Goal: Task Accomplishment & Management: Use online tool/utility

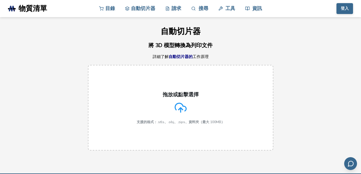
click at [184, 103] on icon at bounding box center [181, 108] width 12 height 12
click at [0, 0] on input "拖放或點擊選擇 支援的格式：.stls、.obj、.zips、資料夾（最大 100MB）" at bounding box center [0, 0] width 0 height 0
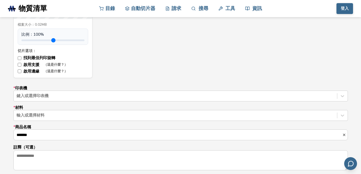
scroll to position [335, 0]
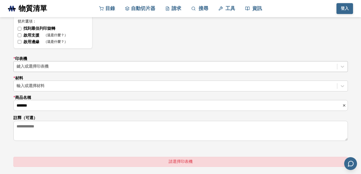
click at [61, 67] on div at bounding box center [176, 67] width 318 height 6
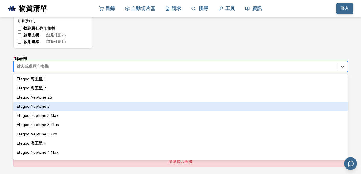
scroll to position [213, 0]
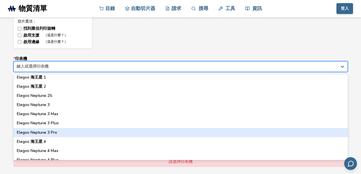
click at [63, 132] on div "Elegoo Neptune 3 Pro" at bounding box center [180, 132] width 335 height 9
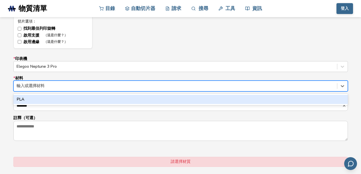
click at [48, 82] on div "輸入或選擇材料" at bounding box center [176, 86] width 324 height 8
click at [36, 100] on div "解放軍" at bounding box center [180, 99] width 335 height 9
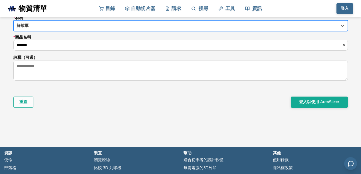
scroll to position [396, 0]
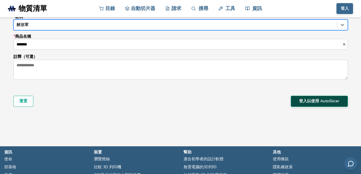
click at [299, 104] on button "登入以使用 AutoSlicer" at bounding box center [319, 101] width 57 height 11
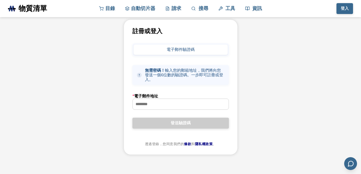
scroll to position [31, 0]
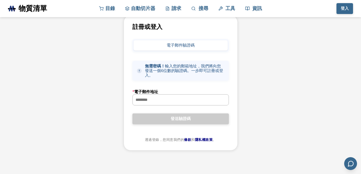
click at [164, 102] on input "* 電子郵件地址" at bounding box center [181, 100] width 96 height 10
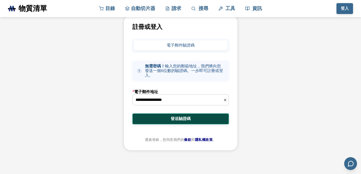
type input "**********"
click at [160, 121] on button "發送驗證碼" at bounding box center [180, 118] width 97 height 11
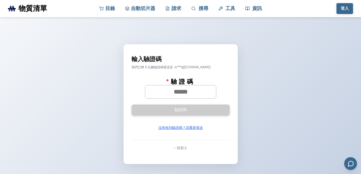
click at [205, 93] on input "* 驗證碼" at bounding box center [180, 91] width 71 height 13
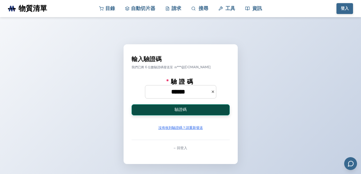
type input "******"
click at [204, 114] on button "驗證碼" at bounding box center [181, 109] width 98 height 11
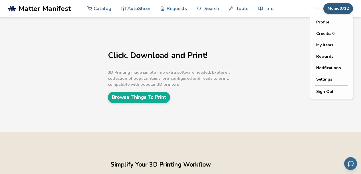
click at [339, 7] on button "Momo0712" at bounding box center [339, 8] width 30 height 11
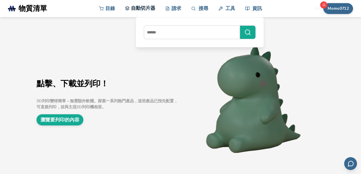
click at [146, 11] on font "自動切片器" at bounding box center [143, 8] width 24 height 7
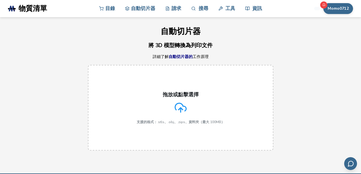
click at [257, 75] on label "拖放或點擊選擇 支援的格式：.stls、.obj、.zips、資料夾（最大 100MB）" at bounding box center [181, 108] width 186 height 86
click at [0, 0] on input "拖放或點擊選擇 支援的格式：.stls、.obj、.zips、資料夾（最大 100MB）" at bounding box center [0, 0] width 0 height 0
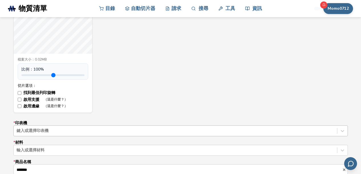
scroll to position [305, 0]
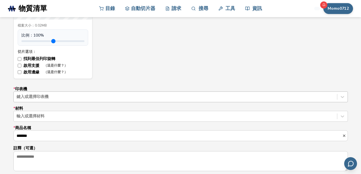
click at [48, 94] on div "鍵入或選擇印表機" at bounding box center [180, 96] width 335 height 11
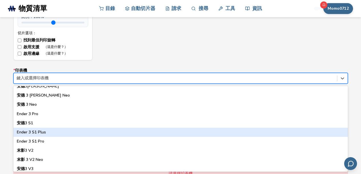
scroll to position [335, 0]
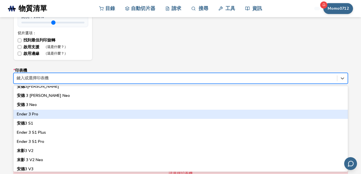
click at [31, 113] on font "Ender 3 Pro" at bounding box center [27, 113] width 21 height 5
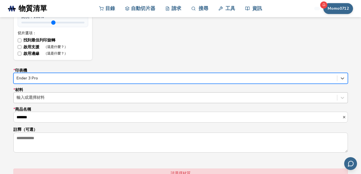
click at [41, 97] on div at bounding box center [176, 98] width 318 height 6
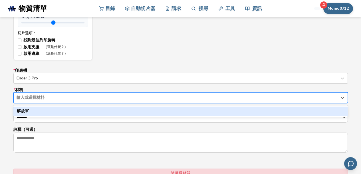
click at [35, 108] on div "解放軍" at bounding box center [180, 111] width 335 height 9
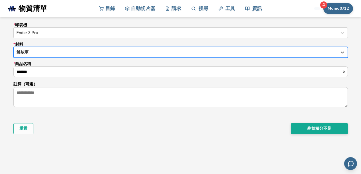
scroll to position [384, 0]
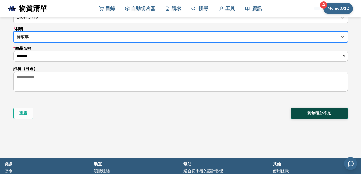
click at [316, 115] on font "剩餘積分不足" at bounding box center [320, 112] width 24 height 5
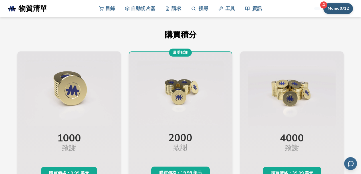
click at [338, 8] on font "Momo0712" at bounding box center [338, 8] width 21 height 5
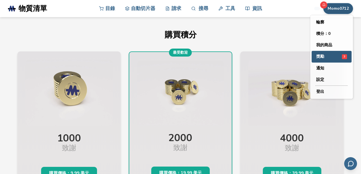
click at [328, 57] on div "獎勵 3" at bounding box center [331, 56] width 31 height 5
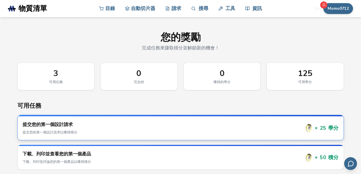
click at [114, 123] on h3 "提交您的第一個設計請求" at bounding box center [162, 124] width 278 height 6
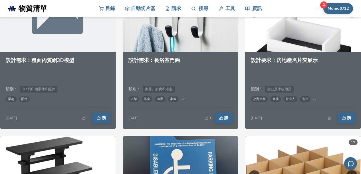
scroll to position [274, 0]
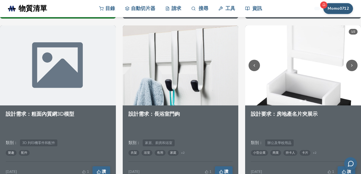
click at [343, 9] on font "Momo0712" at bounding box center [338, 8] width 21 height 5
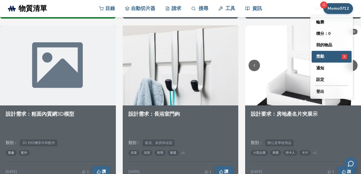
click at [325, 60] on button "獎勵 3" at bounding box center [332, 57] width 40 height 12
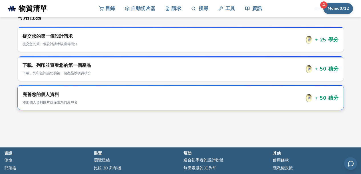
scroll to position [91, 0]
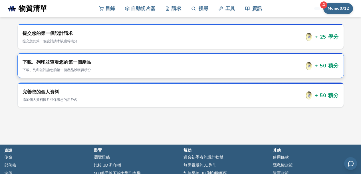
click at [132, 62] on h3 "下載、列印並查看您的第一個產品" at bounding box center [162, 62] width 278 height 6
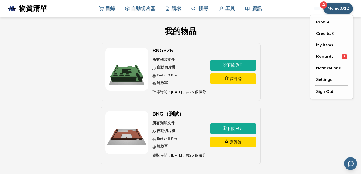
click at [342, 9] on font "Momo0712" at bounding box center [338, 8] width 21 height 5
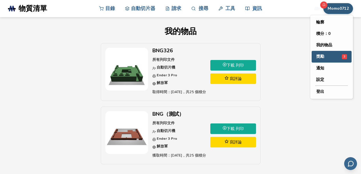
click at [329, 59] on button "獎勵 3" at bounding box center [332, 57] width 40 height 12
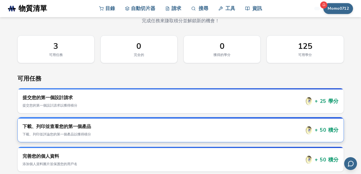
scroll to position [31, 0]
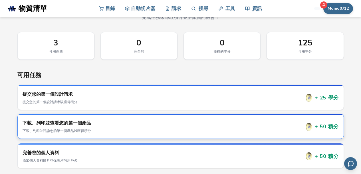
click at [298, 127] on div "下載、列印並查看您的第一個產品 下載、列印並評論您的第一個產品以獲得積分" at bounding box center [162, 126] width 278 height 13
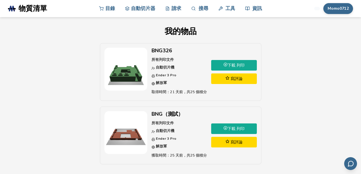
click at [222, 79] on link "寫評論" at bounding box center [234, 78] width 46 height 11
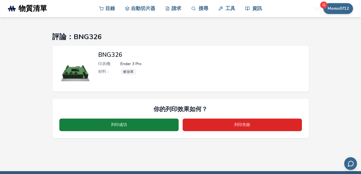
click at [121, 124] on font "列印成功" at bounding box center [119, 124] width 16 height 5
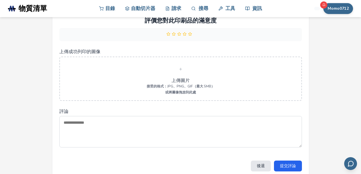
scroll to position [91, 0]
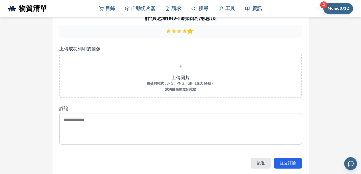
click at [190, 31] on polygon at bounding box center [189, 30] width 3 height 3
click at [149, 130] on textarea "評論" at bounding box center [180, 128] width 243 height 31
type textarea "****"
click at [292, 164] on font "提交評論" at bounding box center [288, 162] width 16 height 5
click at [286, 163] on font "提交評論" at bounding box center [288, 162] width 16 height 5
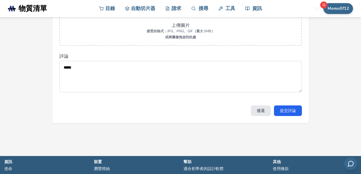
scroll to position [152, 0]
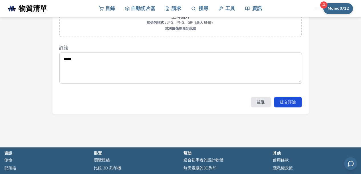
click at [294, 105] on font "提交評論" at bounding box center [288, 101] width 16 height 5
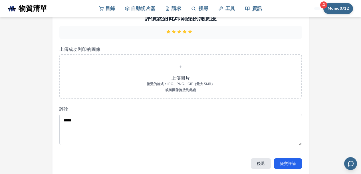
scroll to position [122, 0]
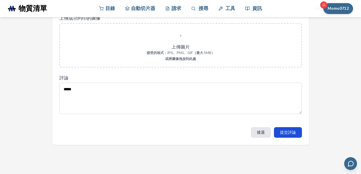
click at [292, 133] on font "提交評論" at bounding box center [288, 132] width 16 height 5
click at [291, 133] on font "提交評論" at bounding box center [288, 132] width 16 height 5
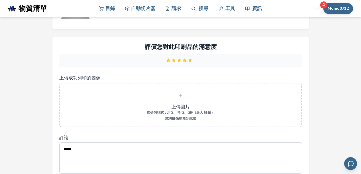
scroll to position [61, 0]
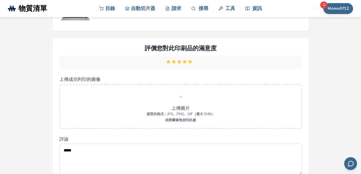
click at [182, 98] on icon at bounding box center [181, 97] width 4 height 4
click at [0, 0] on input "上傳成功列印的圖像" at bounding box center [0, 0] width 0 height 0
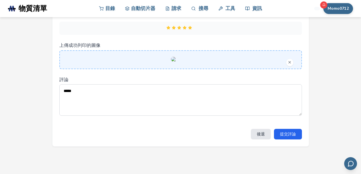
scroll to position [122, 0]
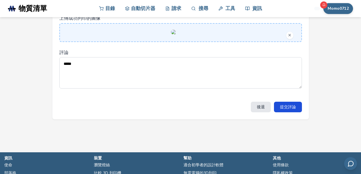
click at [291, 110] on font "提交評論" at bounding box center [288, 106] width 16 height 5
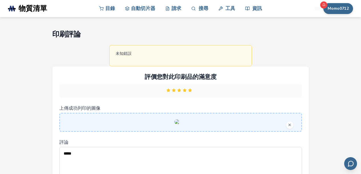
scroll to position [0, 0]
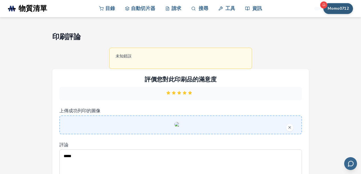
click at [331, 6] on font "Momo0712" at bounding box center [338, 8] width 21 height 5
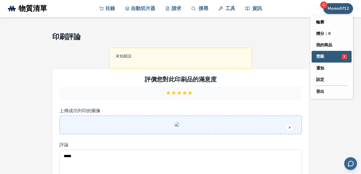
click at [330, 57] on div "獎勵 3" at bounding box center [331, 56] width 31 height 5
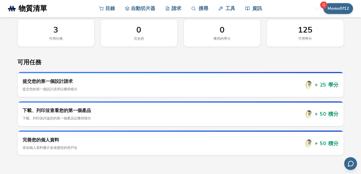
scroll to position [61, 0]
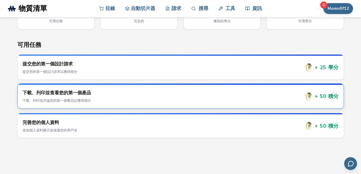
click at [287, 97] on div "下載、列印並查看您的第一個產品 下載、列印並評論您的第一個產品以獲得積分" at bounding box center [162, 96] width 278 height 13
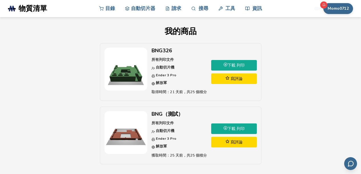
click at [232, 79] on font "寫評論" at bounding box center [237, 78] width 12 height 5
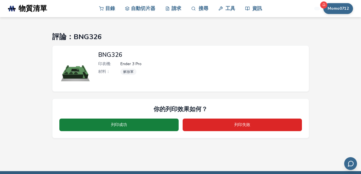
click at [128, 127] on button "列印成功" at bounding box center [118, 124] width 119 height 13
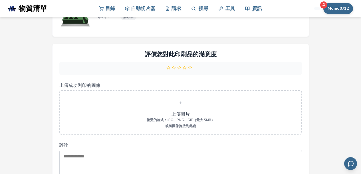
scroll to position [61, 0]
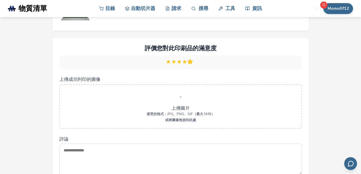
click at [191, 63] on icon at bounding box center [189, 61] width 5 height 5
click at [182, 99] on span at bounding box center [181, 97] width 12 height 12
click at [0, 0] on input "上傳成功列印的圖像" at bounding box center [0, 0] width 0 height 0
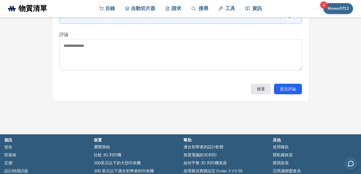
scroll to position [152, 0]
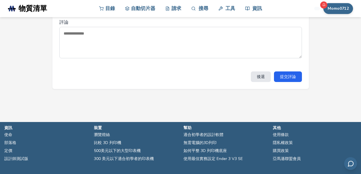
click at [127, 58] on textarea "評論" at bounding box center [180, 42] width 243 height 31
click at [288, 79] on font "提交評論" at bounding box center [288, 76] width 16 height 5
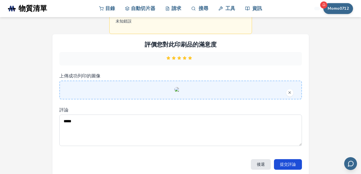
scroll to position [91, 0]
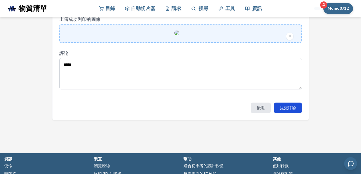
click at [283, 110] on font "提交評論" at bounding box center [288, 107] width 16 height 5
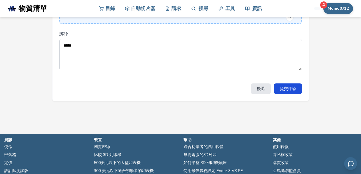
scroll to position [122, 0]
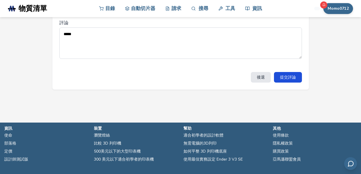
drag, startPoint x: 85, startPoint y: 74, endPoint x: 43, endPoint y: 72, distance: 42.3
click at [44, 71] on section "印刷評論 未知錯誤 評價您對此印刷品的滿意度 上傳成功列印的圖像 評論 **** 後退 提交評論" at bounding box center [180, 0] width 361 height 210
click at [98, 59] on textarea "****" at bounding box center [180, 42] width 243 height 31
paste textarea "*****"
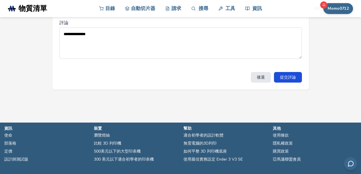
paste textarea "*****"
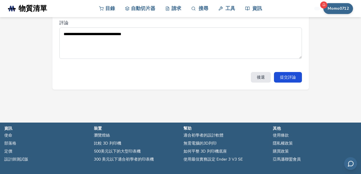
paste textarea "*****"
paste
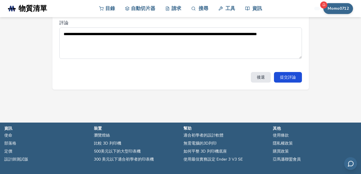
type textarea "**********"
click at [286, 83] on button "提交評論" at bounding box center [288, 77] width 28 height 11
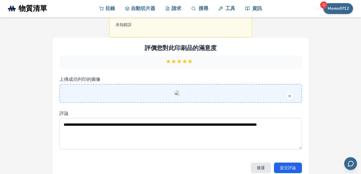
scroll to position [31, 0]
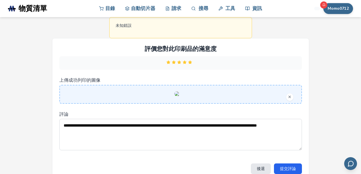
click at [227, 97] on div at bounding box center [181, 94] width 230 height 6
click at [0, 0] on input "上傳成功列印的圖像" at bounding box center [0, 0] width 0 height 0
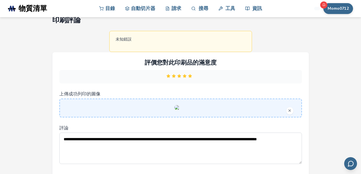
scroll to position [0, 0]
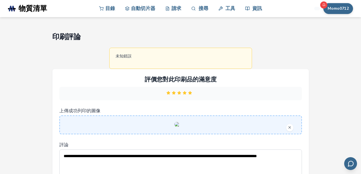
click at [165, 63] on div "未知錯誤" at bounding box center [180, 58] width 143 height 21
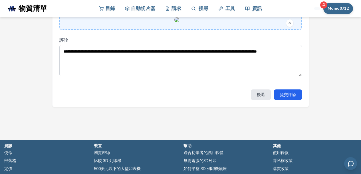
scroll to position [122, 0]
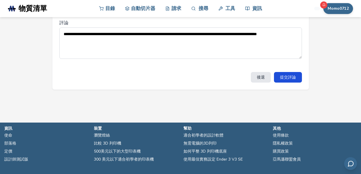
click at [287, 83] on button "提交評論" at bounding box center [288, 77] width 28 height 11
click at [296, 83] on button "提交評論" at bounding box center [288, 77] width 28 height 11
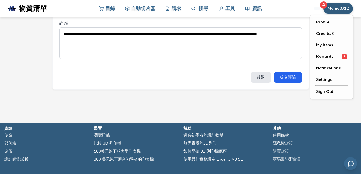
click at [343, 9] on font "Momo0712" at bounding box center [338, 8] width 21 height 5
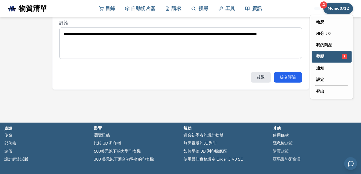
click at [335, 58] on div "獎勵 3" at bounding box center [331, 56] width 31 height 5
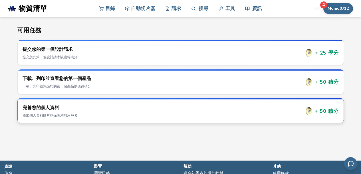
scroll to position [91, 0]
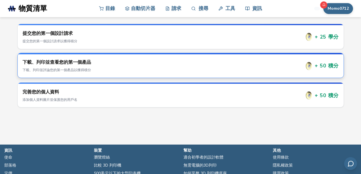
click at [193, 69] on p "下載、列印並評論您的第一個產品以獲得積分" at bounding box center [162, 69] width 278 height 5
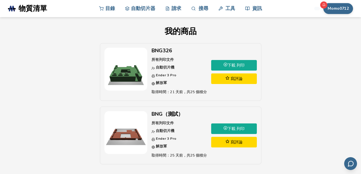
click at [233, 130] on font "下載 列印" at bounding box center [236, 128] width 17 height 5
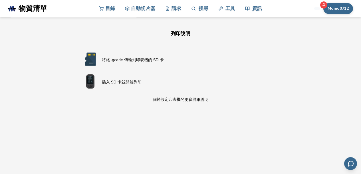
scroll to position [457, 0]
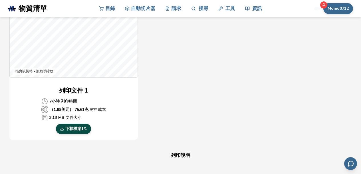
click at [72, 130] on font "下載" at bounding box center [69, 128] width 8 height 5
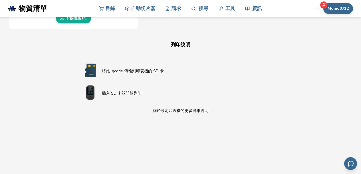
scroll to position [0, 0]
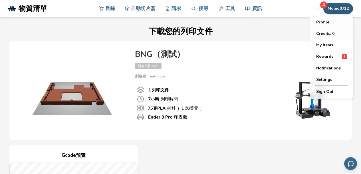
click at [344, 11] on button "Momo0712" at bounding box center [339, 8] width 30 height 11
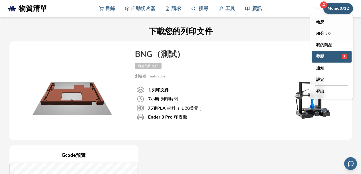
click at [326, 57] on div "獎勵 3" at bounding box center [331, 56] width 31 height 5
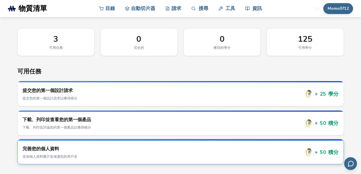
scroll to position [61, 0]
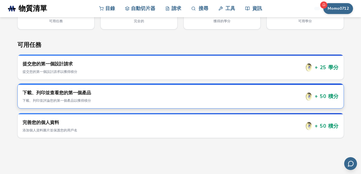
click at [218, 103] on p "下載、列印並評論您的第一個產品以獲得積分" at bounding box center [162, 100] width 278 height 5
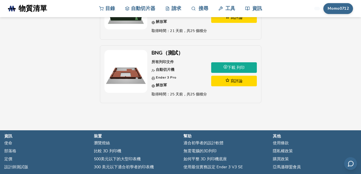
scroll to position [61, 0]
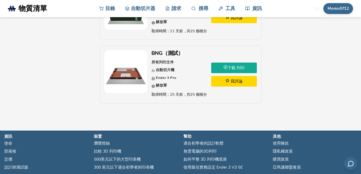
click at [235, 80] on font "寫評論" at bounding box center [237, 81] width 12 height 5
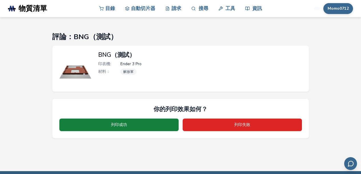
click at [128, 124] on button "列印成功" at bounding box center [118, 124] width 119 height 13
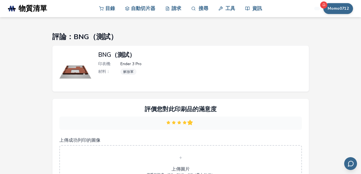
click at [188, 123] on icon at bounding box center [190, 122] width 5 height 5
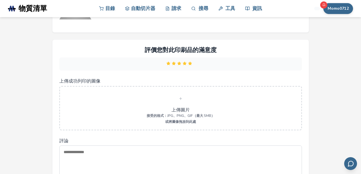
scroll to position [61, 0]
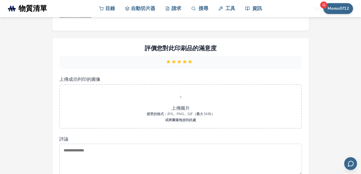
click at [186, 119] on font "或將圖像拖放到此處" at bounding box center [180, 120] width 31 height 5
click at [0, 0] on input "上傳成功列印的圖像" at bounding box center [0, 0] width 0 height 0
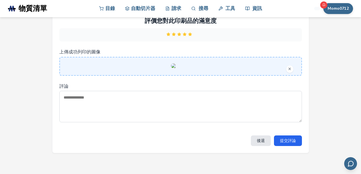
scroll to position [91, 0]
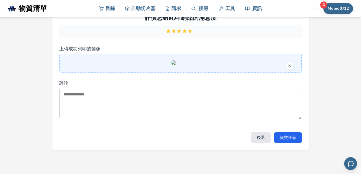
click at [107, 119] on textarea "評論" at bounding box center [180, 103] width 243 height 31
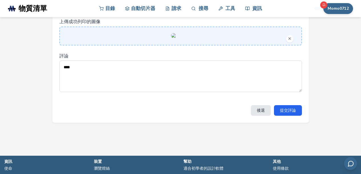
scroll to position [122, 0]
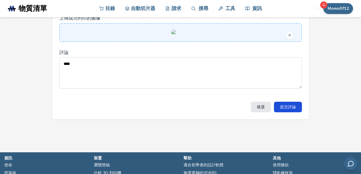
type textarea "****"
click at [292, 110] on font "提交評論" at bounding box center [288, 106] width 16 height 5
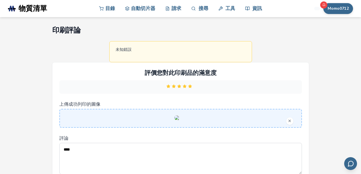
scroll to position [0, 0]
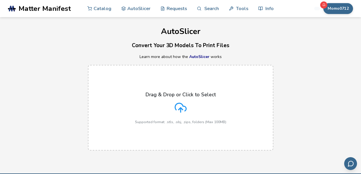
click at [186, 109] on icon at bounding box center [180, 107] width 11 height 8
click at [0, 0] on input "Drag & Drop or Click to Select Supported format: .stls, .obj, .zips, folders (M…" at bounding box center [0, 0] width 0 height 0
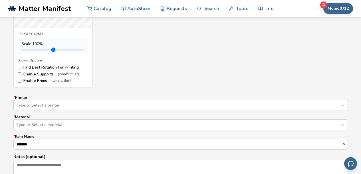
scroll to position [335, 0]
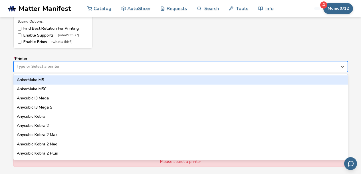
click at [74, 68] on div at bounding box center [176, 67] width 318 height 6
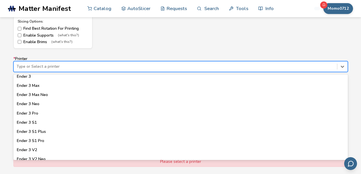
scroll to position [305, 0]
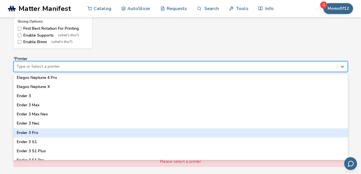
click at [43, 130] on div "Ender 3 Pro" at bounding box center [180, 132] width 335 height 9
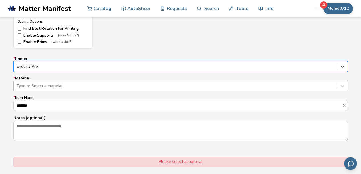
click at [52, 87] on div at bounding box center [176, 86] width 318 height 6
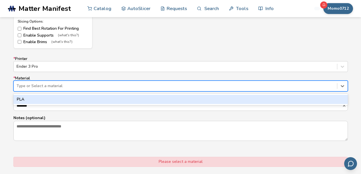
click at [47, 98] on div "PLA" at bounding box center [180, 99] width 335 height 9
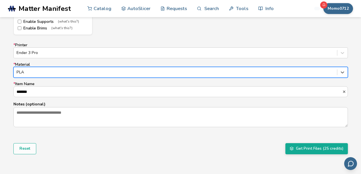
scroll to position [365, 0]
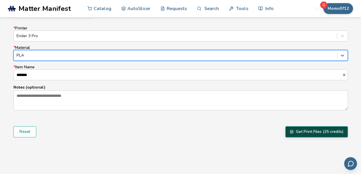
click at [330, 133] on button "Get Print Files (25 credits)" at bounding box center [317, 131] width 63 height 11
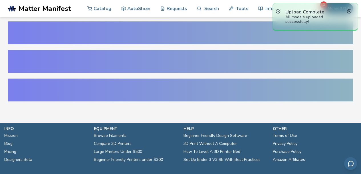
click at [297, 20] on div "All models uploaded successfully!" at bounding box center [316, 19] width 60 height 9
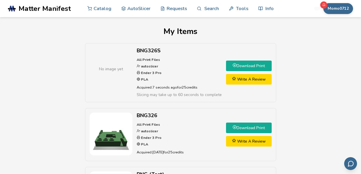
click at [248, 66] on link "Download Print" at bounding box center [249, 66] width 46 height 11
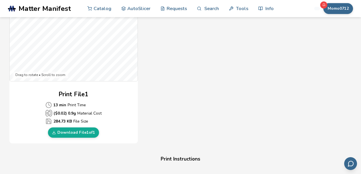
scroll to position [213, 0]
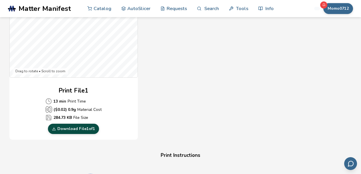
click at [84, 130] on link "Download File 1 of 1" at bounding box center [73, 129] width 51 height 10
